Goal: Information Seeking & Learning: Learn about a topic

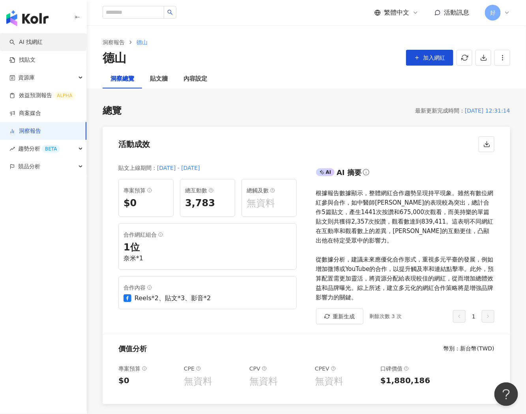
click at [40, 45] on link "AI 找網紅" at bounding box center [25, 42] width 33 height 8
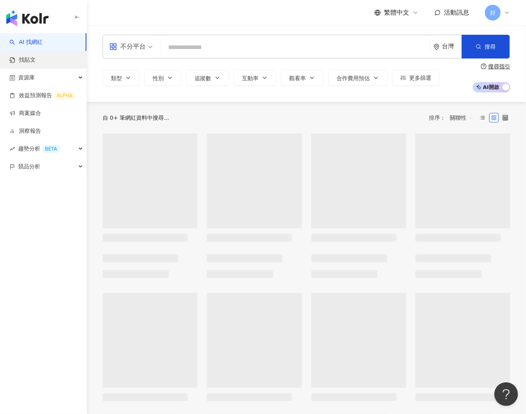
click at [35, 63] on link "找貼文" at bounding box center [22, 60] width 26 height 8
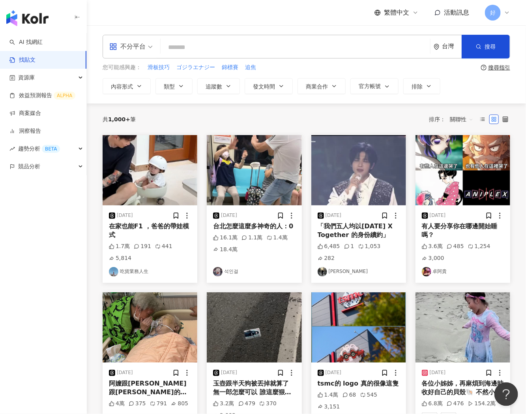
click at [254, 56] on div "不分平台 台灣 搜尋" at bounding box center [307, 47] width 408 height 24
click at [253, 53] on input "search" at bounding box center [295, 47] width 263 height 17
type input "*"
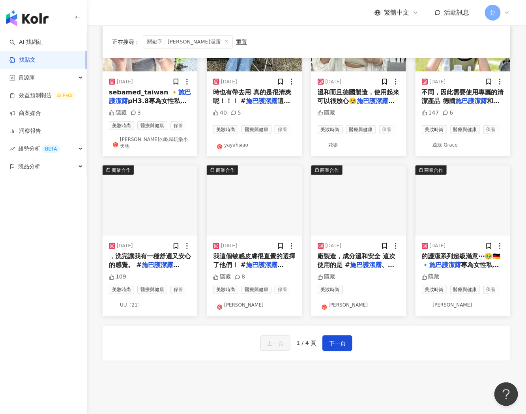
scroll to position [339, 0]
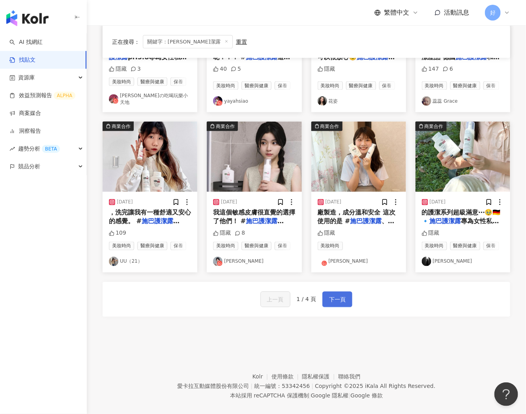
click at [332, 295] on span "下一頁" at bounding box center [337, 299] width 17 height 9
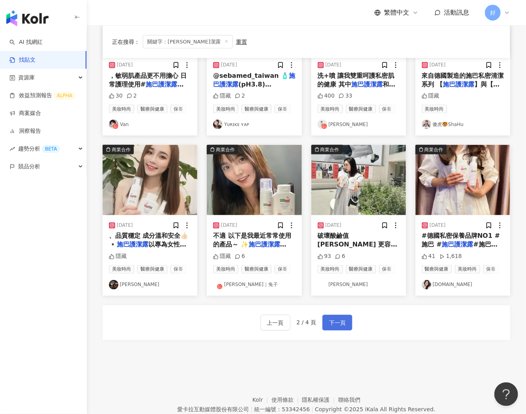
scroll to position [341, 0]
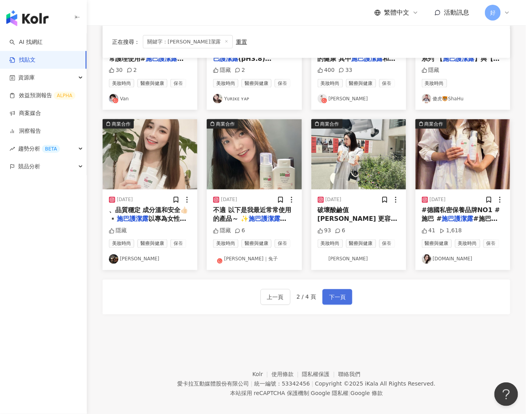
click at [332, 294] on span "下一頁" at bounding box center [337, 297] width 17 height 9
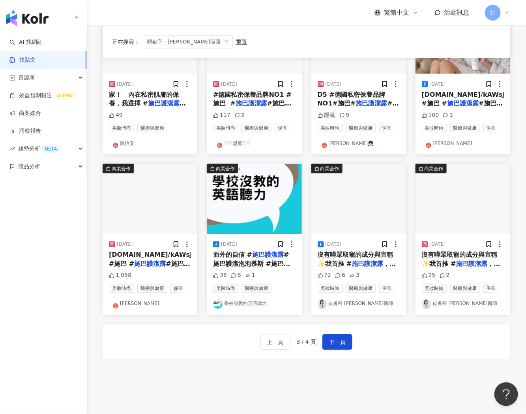
scroll to position [298, 0]
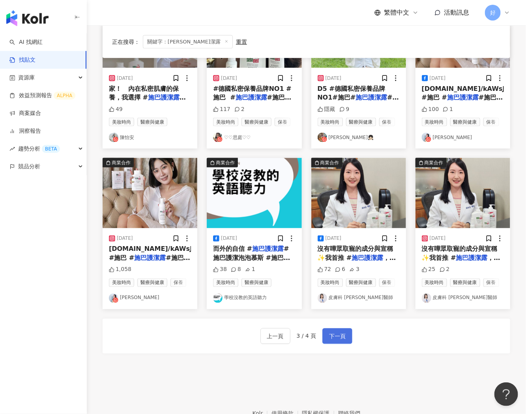
click at [343, 335] on span "下一頁" at bounding box center [337, 336] width 17 height 9
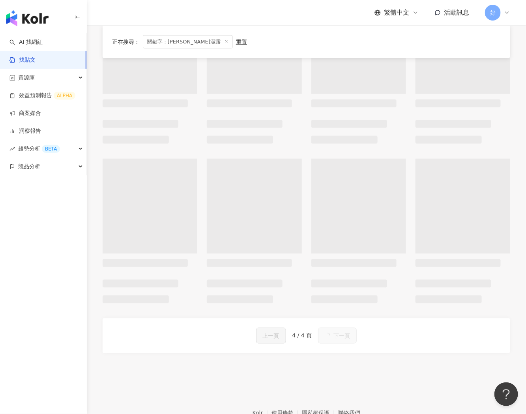
scroll to position [0, 0]
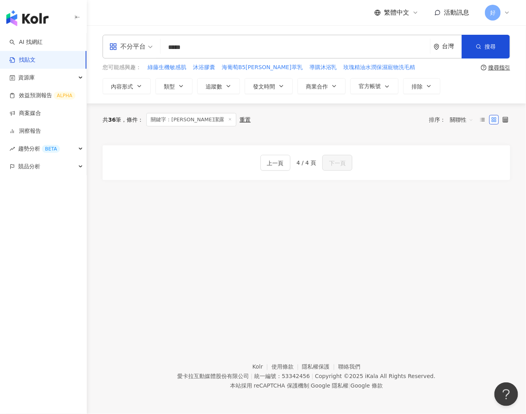
click at [227, 50] on input "*****" at bounding box center [295, 47] width 263 height 17
drag, startPoint x: 204, startPoint y: 48, endPoint x: 159, endPoint y: 48, distance: 44.6
click at [159, 48] on div "不分平台 施巴護潔露 ***** 台灣 搜尋 searchOperator 插入語法 完全符合 "" 聯集 OR 交集 AND 排除 - 群組 {}" at bounding box center [307, 47] width 408 height 24
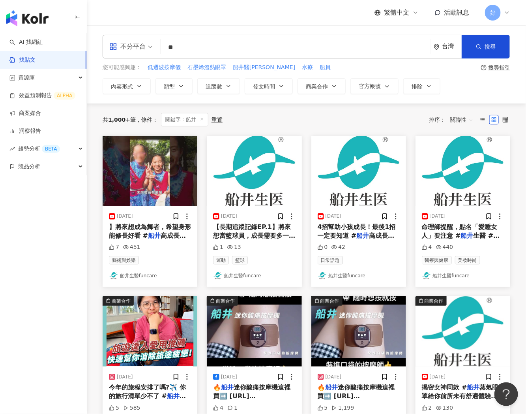
click at [233, 41] on input "**" at bounding box center [295, 47] width 263 height 17
click at [223, 55] on input "**" at bounding box center [295, 47] width 263 height 17
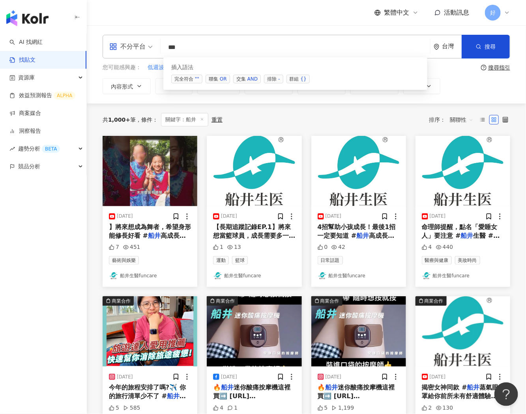
click at [239, 78] on span "交集 AND" at bounding box center [247, 79] width 28 height 9
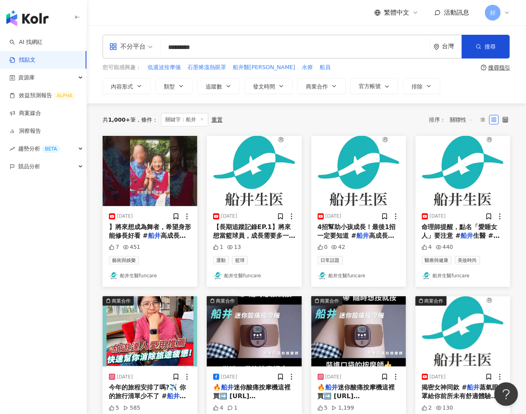
type input "*********"
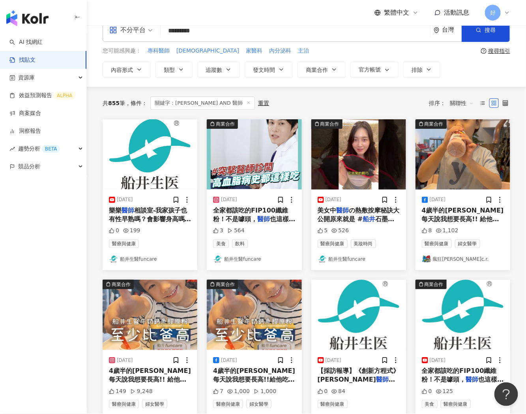
scroll to position [17, 0]
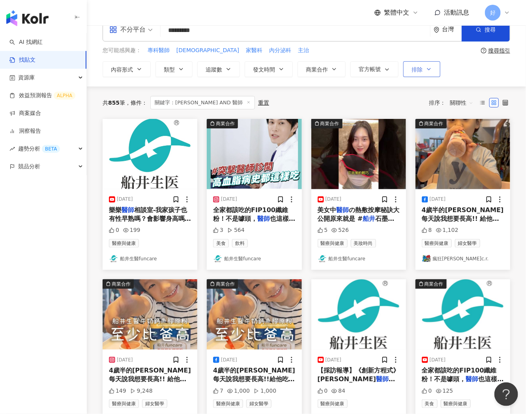
click at [420, 69] on span "排除" at bounding box center [417, 69] width 11 height 6
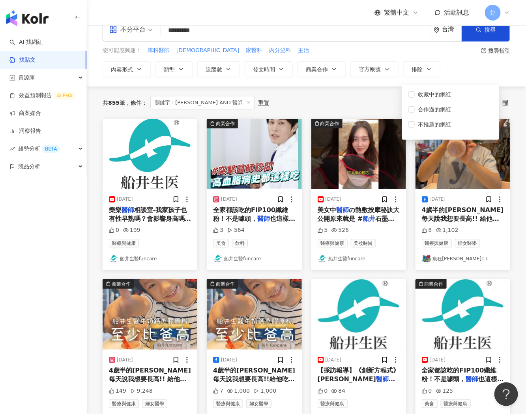
click at [376, 104] on div "共 855 筆 條件 ： 關鍵字：船井 AND 醫師 重置 排序： 關聯性" at bounding box center [307, 102] width 408 height 13
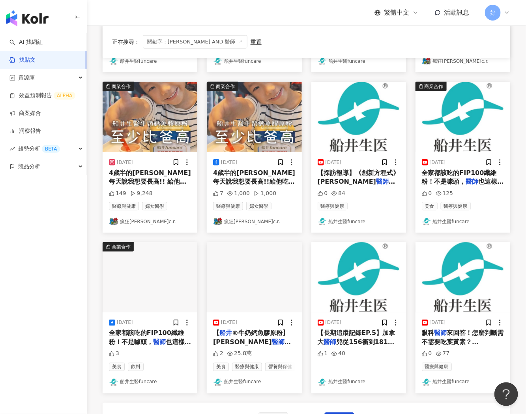
scroll to position [344, 0]
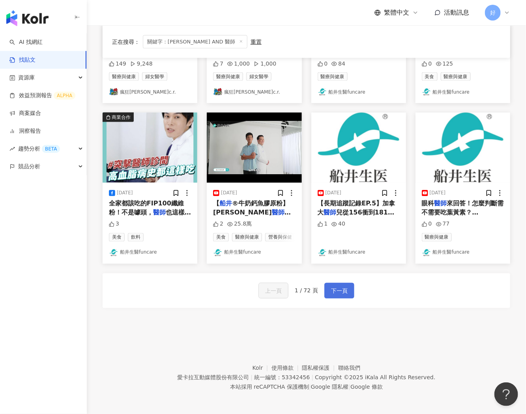
click at [342, 291] on span "下一頁" at bounding box center [339, 290] width 17 height 9
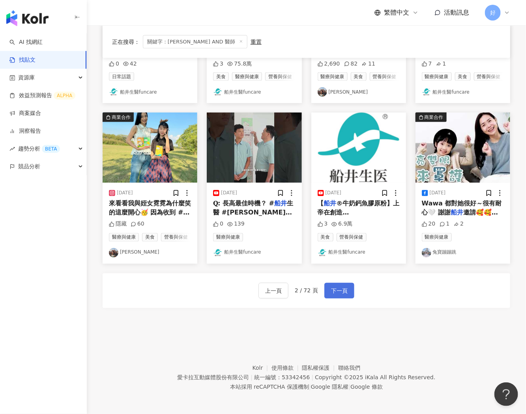
click at [337, 289] on span "下一頁" at bounding box center [339, 290] width 17 height 9
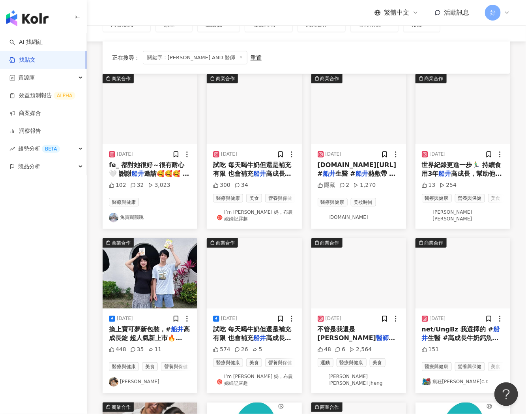
scroll to position [128, 0]
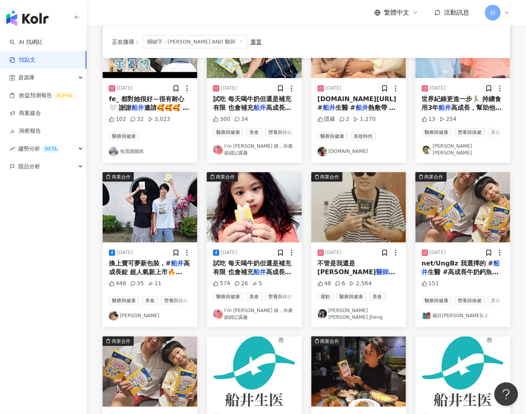
click at [331, 270] on span "， 運動前服用黑極纖，代謝效果非常好！ 大推中的大推🥹👍 @funcareltd #" at bounding box center [359, 285] width 82 height 34
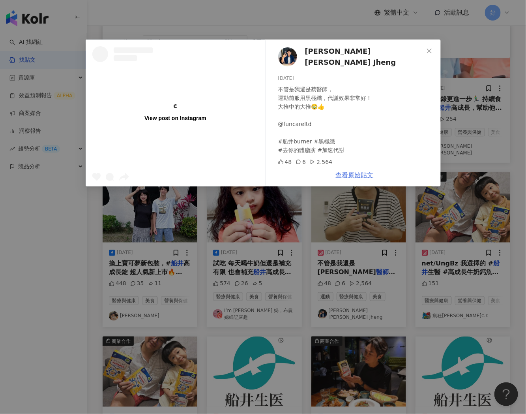
click at [354, 174] on link "查看原始貼文" at bounding box center [355, 175] width 38 height 8
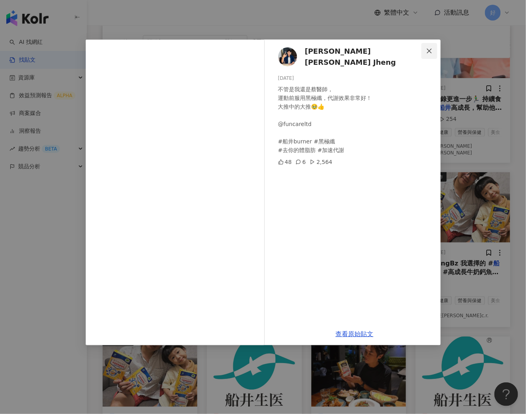
click at [428, 49] on icon "close" at bounding box center [429, 50] width 5 height 5
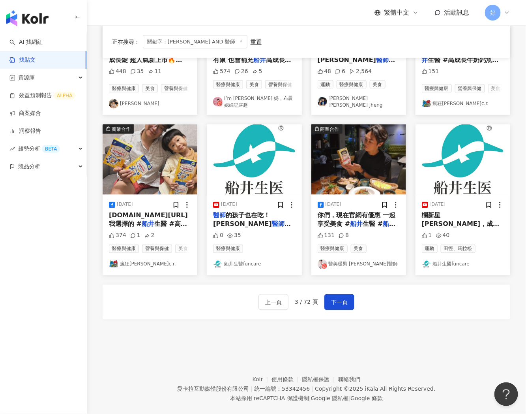
scroll to position [348, 0]
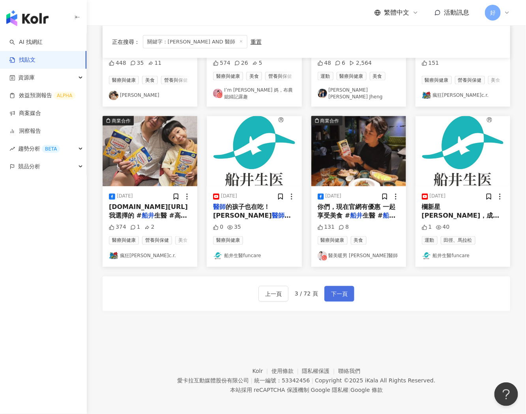
click at [348, 300] on button "下一頁" at bounding box center [340, 294] width 30 height 16
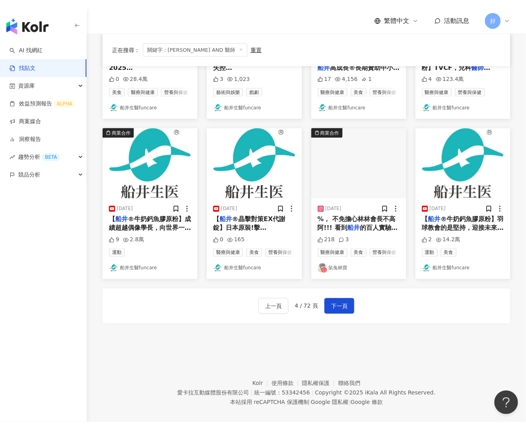
scroll to position [0, 0]
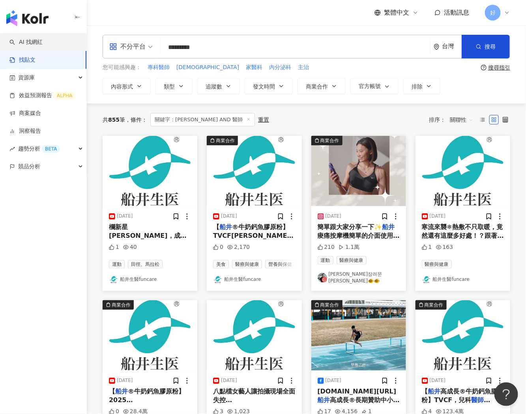
click at [39, 43] on link "AI 找網紅" at bounding box center [25, 42] width 33 height 8
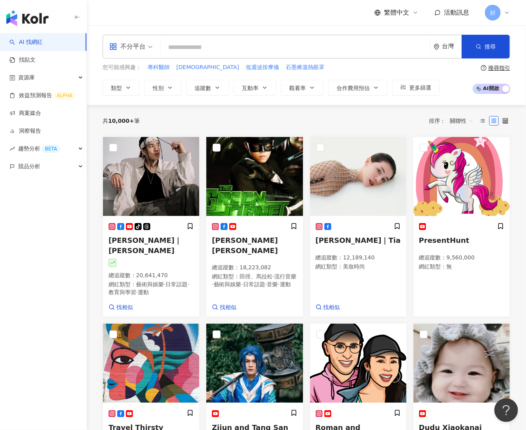
click at [236, 47] on input "search" at bounding box center [295, 47] width 263 height 15
type input "*"
type input "***"
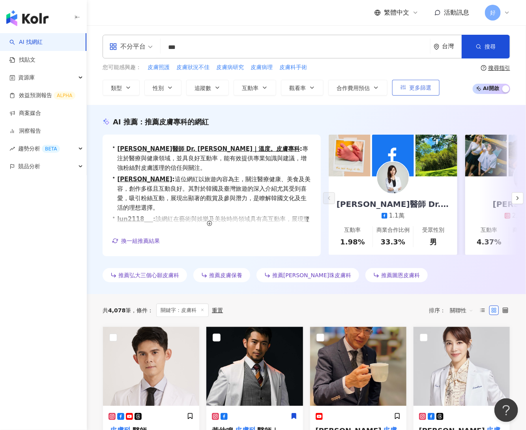
click at [415, 86] on span "更多篩選" at bounding box center [420, 87] width 22 height 6
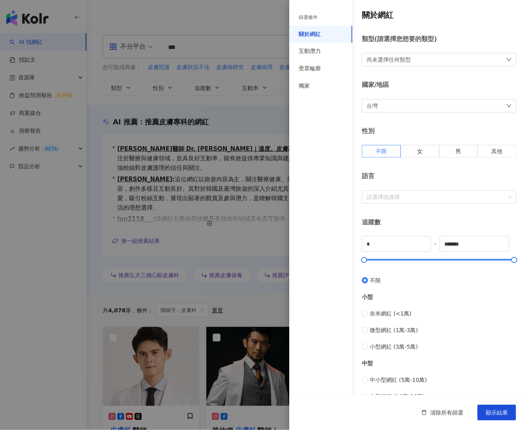
click at [372, 58] on div "尚未選擇任何類型" at bounding box center [389, 59] width 44 height 9
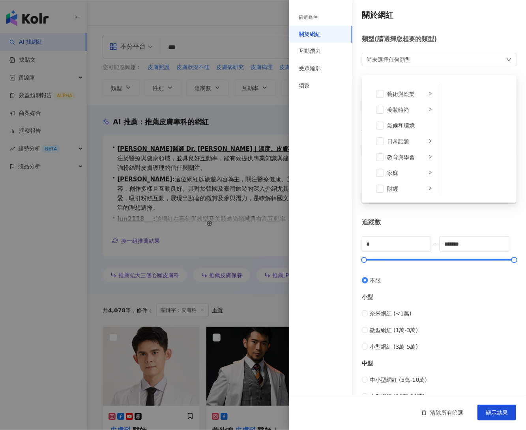
click at [372, 58] on div "尚未選擇任何類型" at bounding box center [389, 59] width 44 height 9
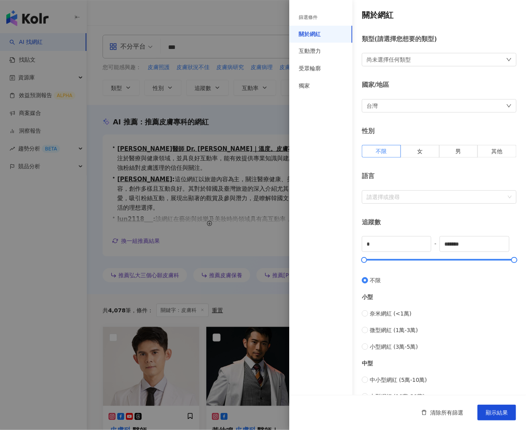
click at [257, 109] on div at bounding box center [263, 215] width 526 height 430
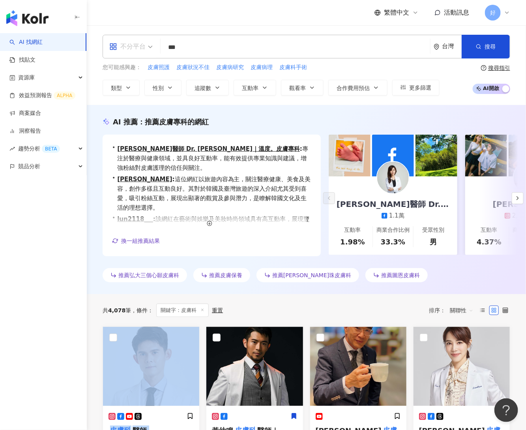
click at [147, 48] on span "不分平台" at bounding box center [130, 46] width 43 height 13
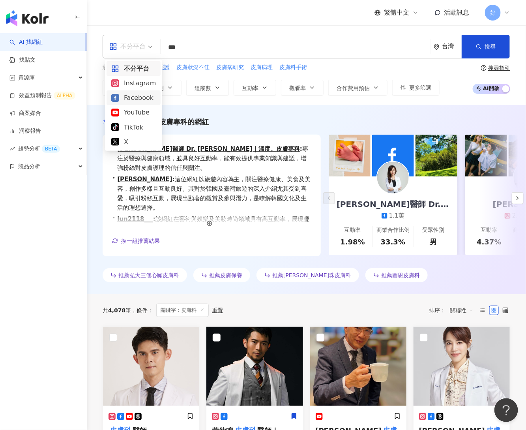
click at [131, 96] on div "Facebook" at bounding box center [133, 98] width 45 height 10
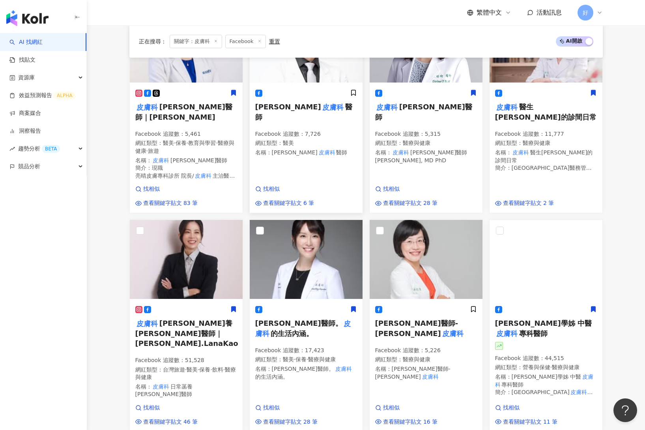
scroll to position [532, 0]
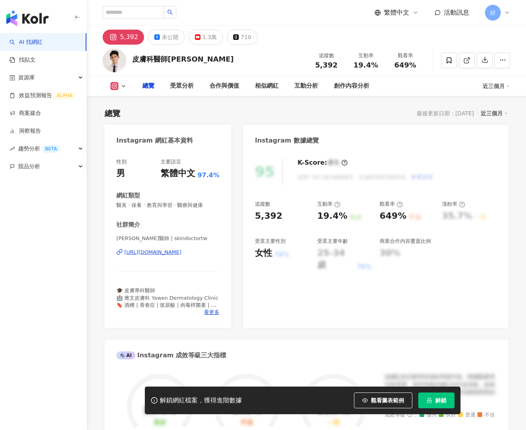
click at [446, 401] on span "解鎖" at bounding box center [440, 400] width 11 height 6
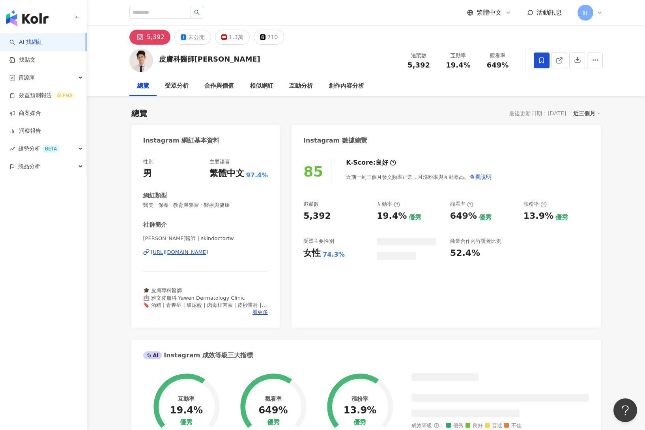
click at [526, 62] on icon at bounding box center [541, 60] width 7 height 7
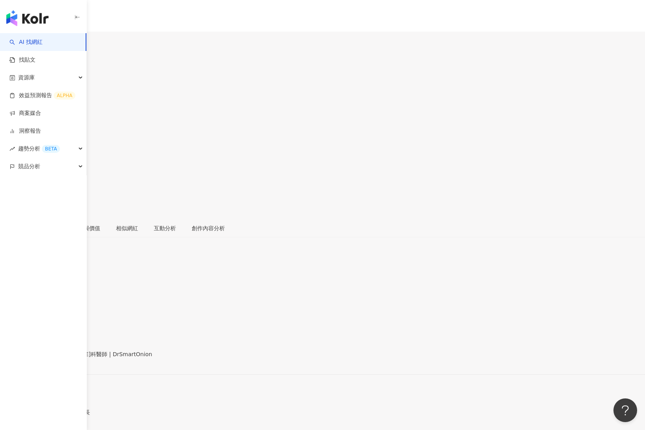
click at [6, 165] on icon at bounding box center [3, 168] width 6 height 6
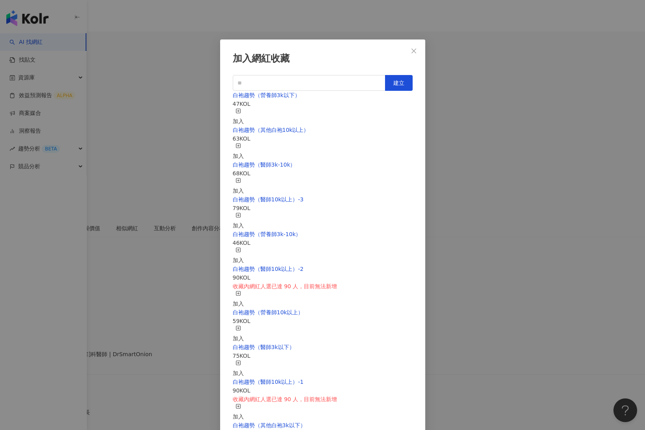
click at [244, 178] on div "加入" at bounding box center [238, 186] width 11 height 17
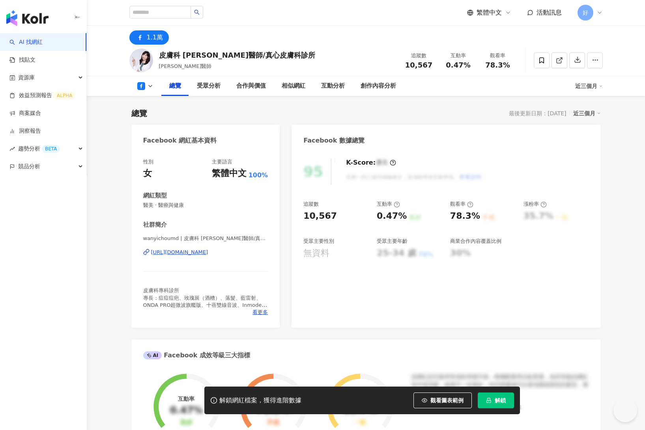
click at [489, 400] on icon "lock" at bounding box center [489, 401] width 6 height 6
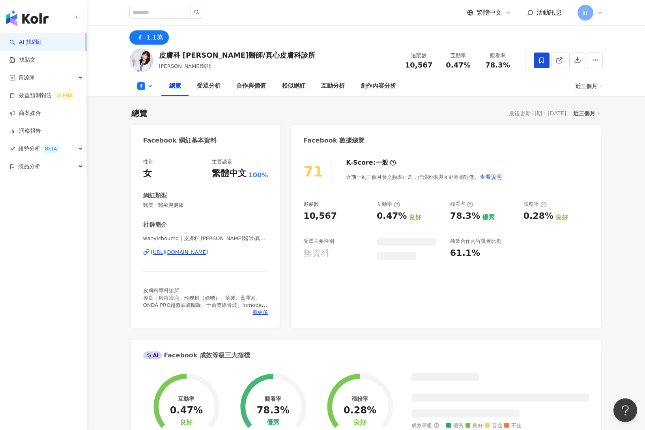
click at [541, 61] on icon at bounding box center [541, 60] width 7 height 7
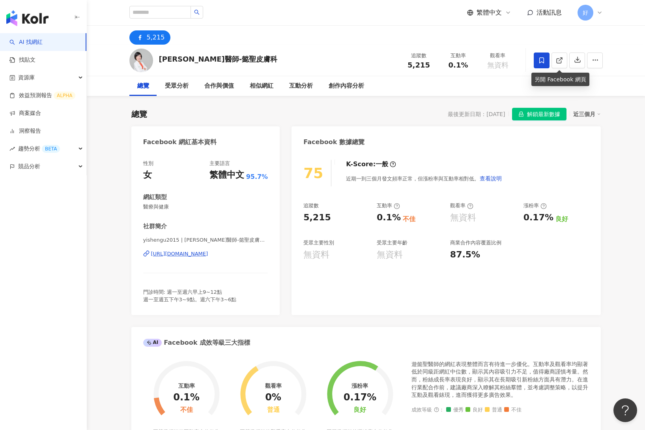
click at [542, 62] on icon at bounding box center [542, 60] width 5 height 6
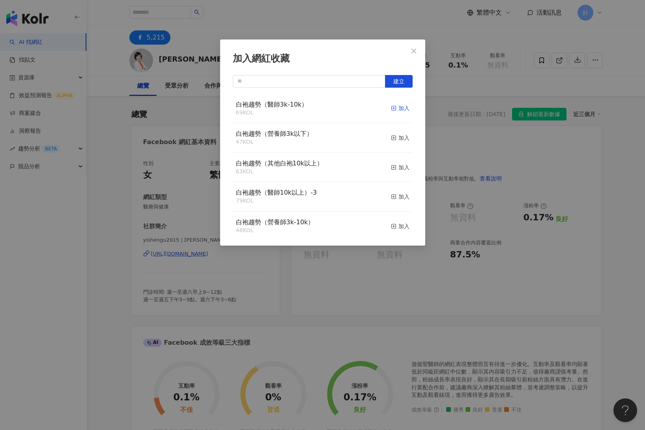
click at [401, 108] on div "加入" at bounding box center [400, 108] width 19 height 9
